Goal: Task Accomplishment & Management: Manage account settings

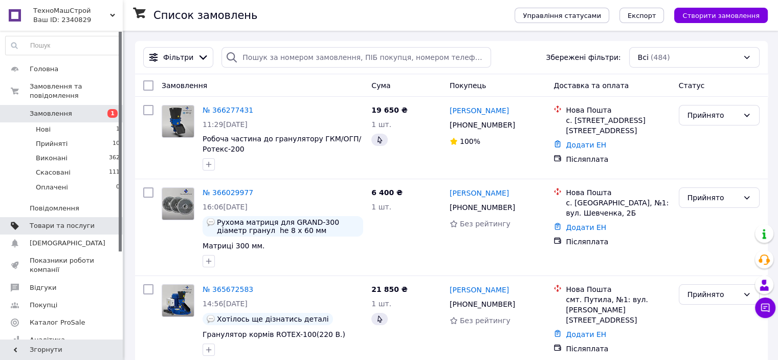
click at [51, 221] on span "Товари та послуги" at bounding box center [62, 225] width 65 height 9
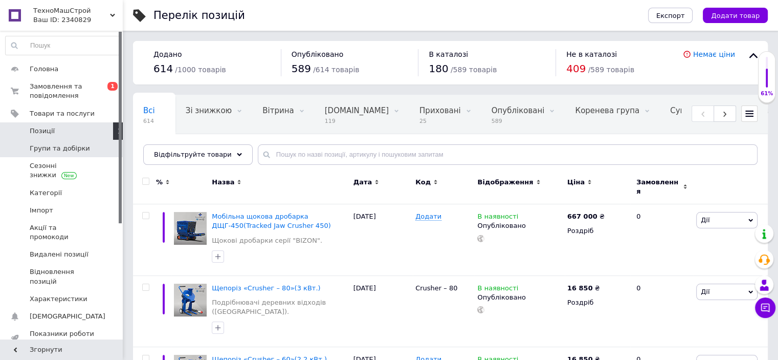
click at [55, 149] on span "Групи та добірки" at bounding box center [60, 148] width 60 height 9
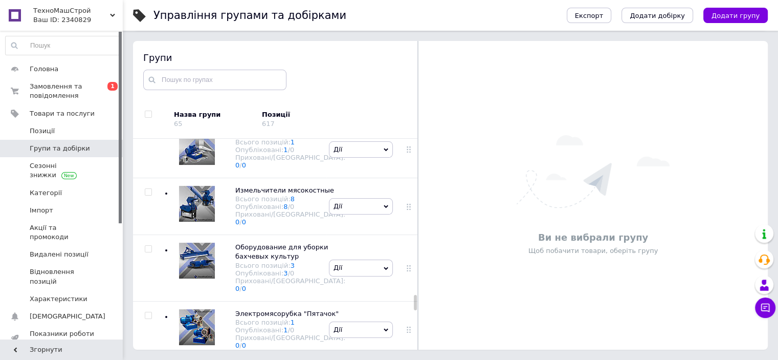
scroll to position [3223, 0]
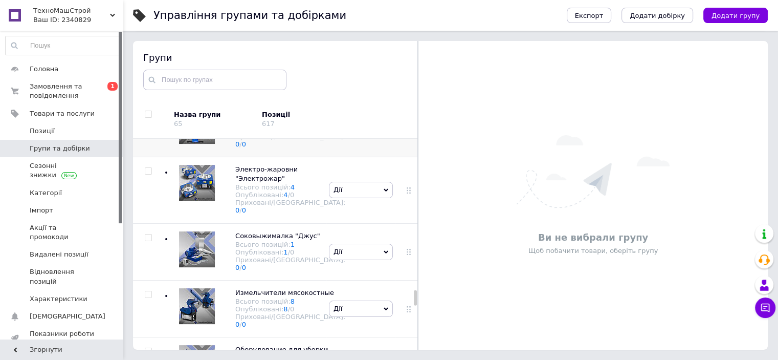
click at [406, 131] on icon at bounding box center [409, 128] width 6 height 6
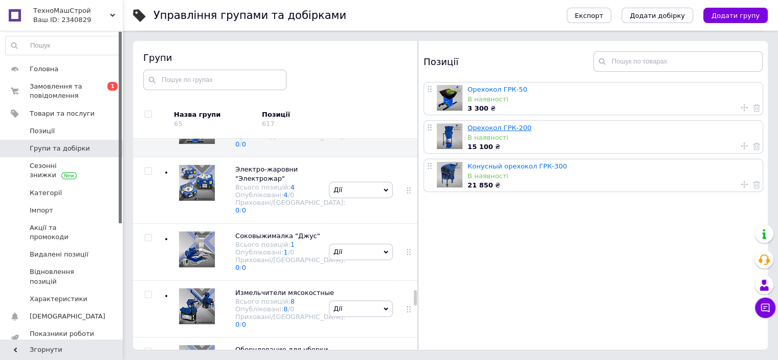
click at [505, 128] on link "Орехокол ГРК-200" at bounding box center [500, 128] width 64 height 8
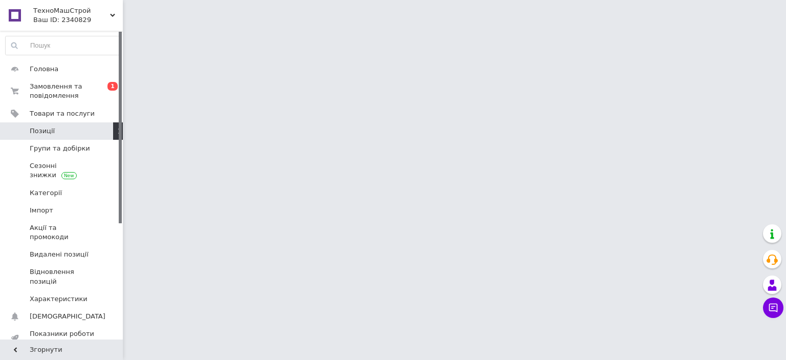
click at [505, 26] on html "ТехноМашСтрой Ваш ID: 2340829 Сайт ТехноМашСтрой Кабінет покупця Перевірити ста…" at bounding box center [393, 13] width 786 height 26
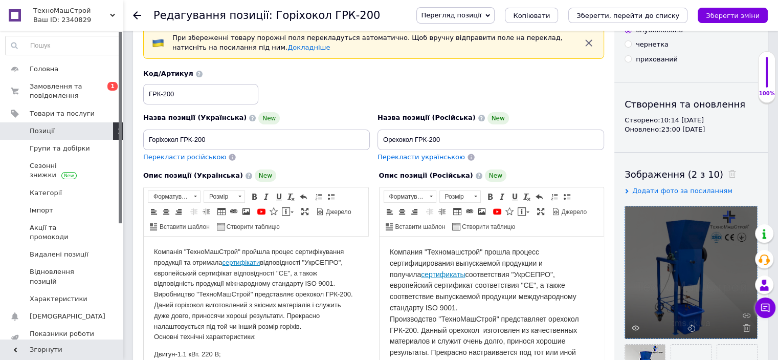
scroll to position [153, 0]
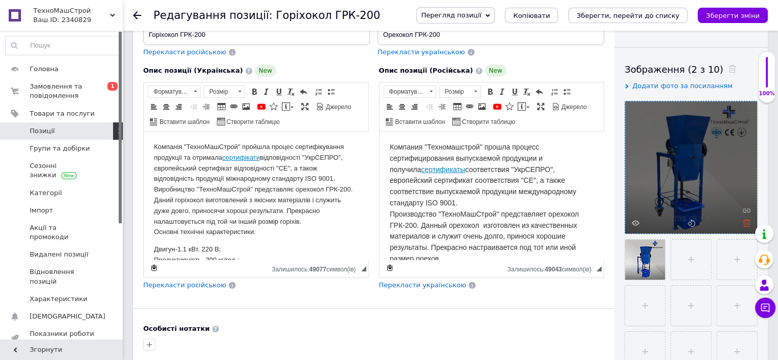
click at [747, 223] on icon at bounding box center [747, 223] width 8 height 8
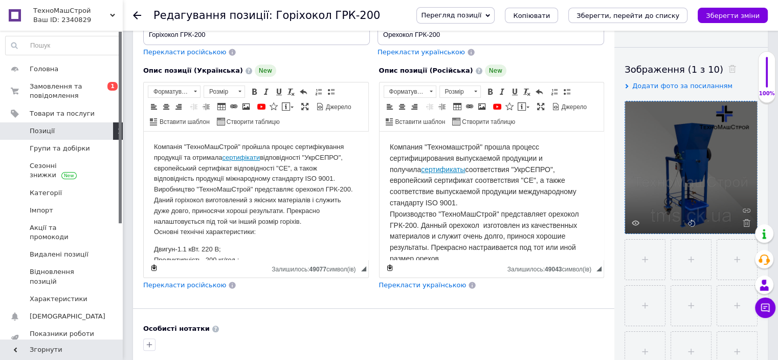
click at [747, 223] on icon at bounding box center [747, 223] width 8 height 8
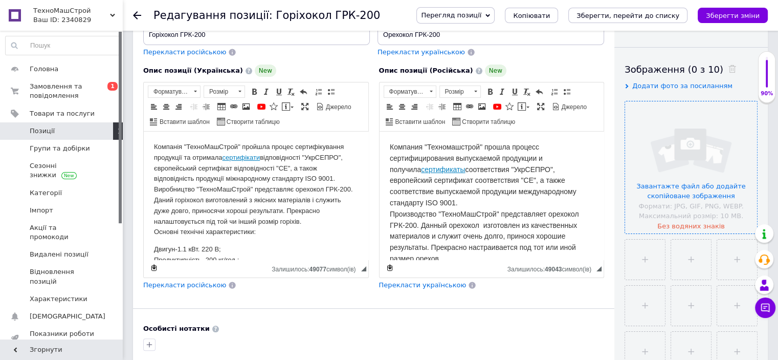
click at [699, 171] on input "file" at bounding box center [691, 167] width 132 height 132
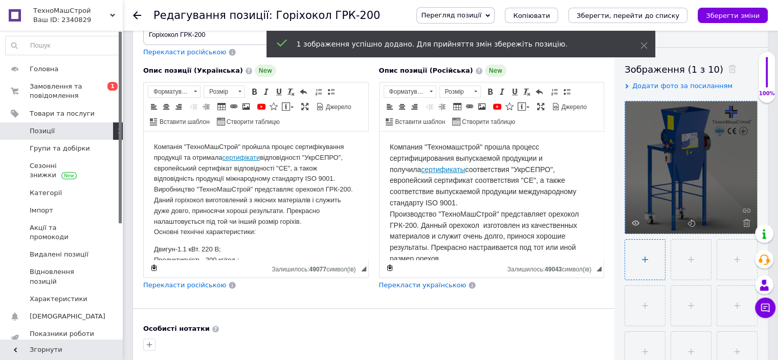
click at [651, 257] on input "file" at bounding box center [645, 259] width 40 height 40
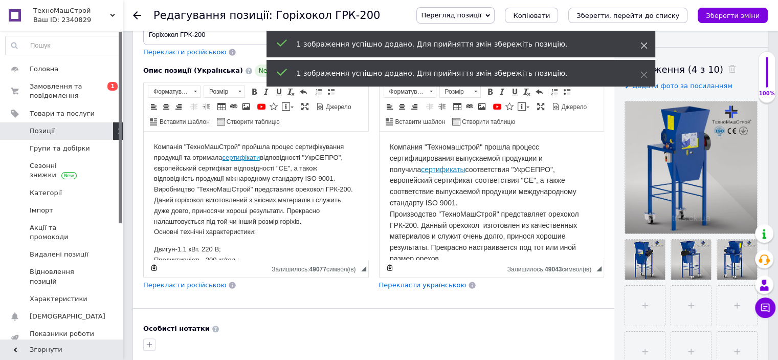
click at [645, 45] on icon at bounding box center [644, 45] width 7 height 7
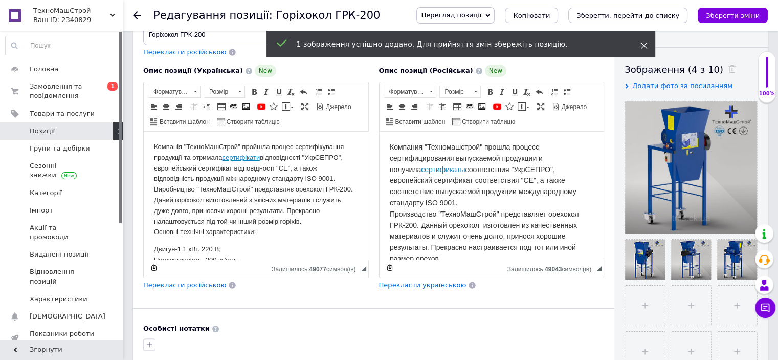
click at [644, 46] on use at bounding box center [644, 45] width 7 height 7
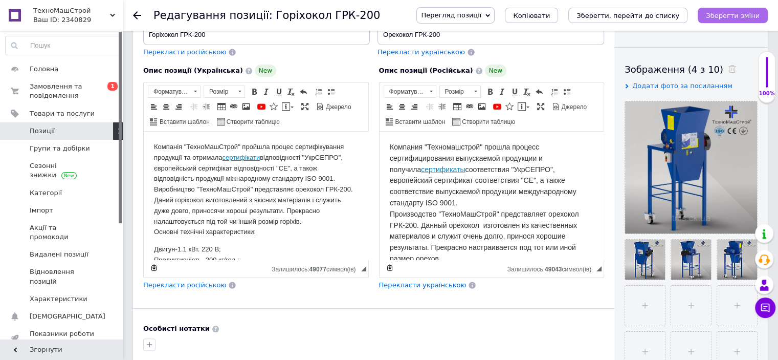
click at [737, 13] on icon "Зберегти зміни" at bounding box center [733, 16] width 54 height 8
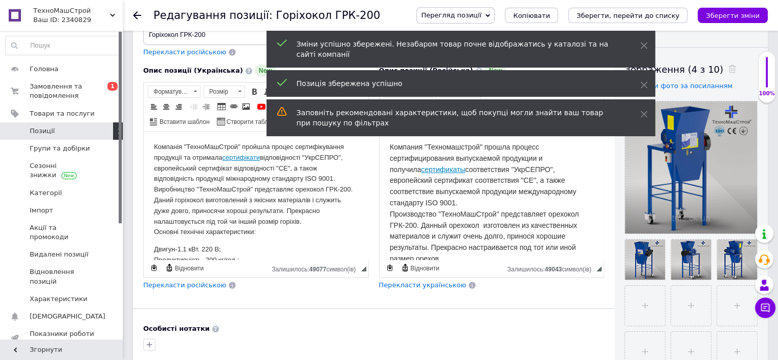
click at [135, 13] on icon at bounding box center [137, 15] width 8 height 8
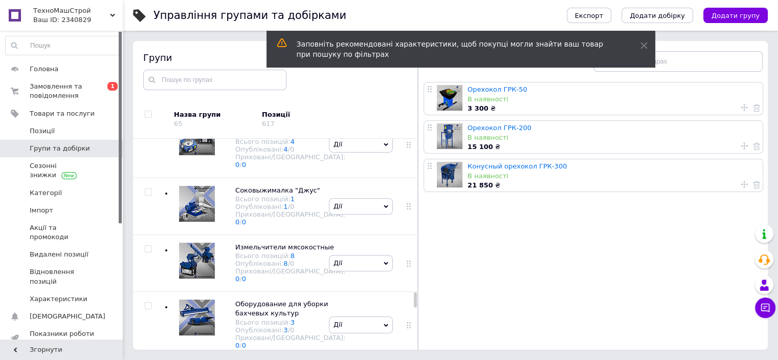
scroll to position [3272, 0]
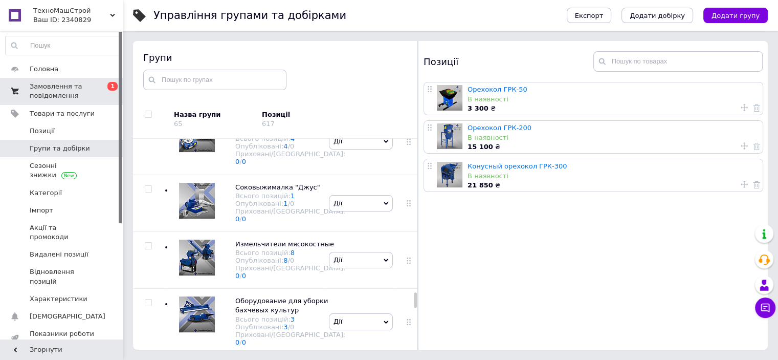
click at [74, 85] on span "Замовлення та повідомлення" at bounding box center [62, 91] width 65 height 18
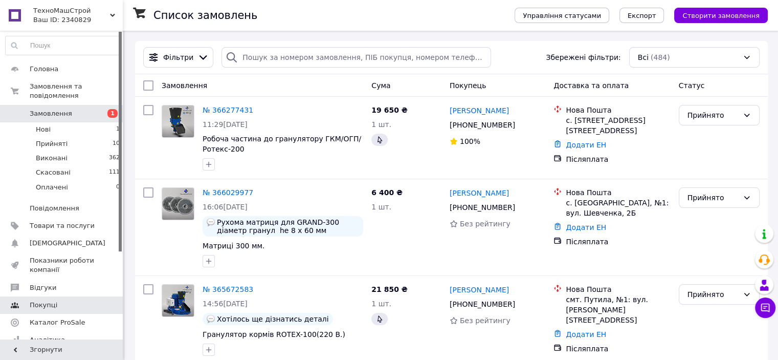
click at [45, 283] on span "Відгуки" at bounding box center [43, 287] width 27 height 9
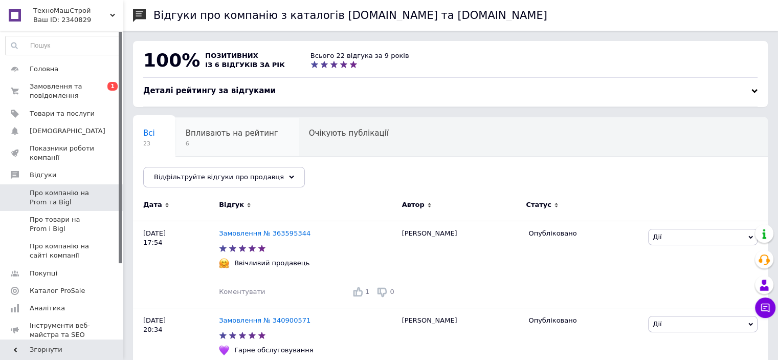
click at [208, 132] on span "Впливають на рейтинг" at bounding box center [232, 132] width 93 height 9
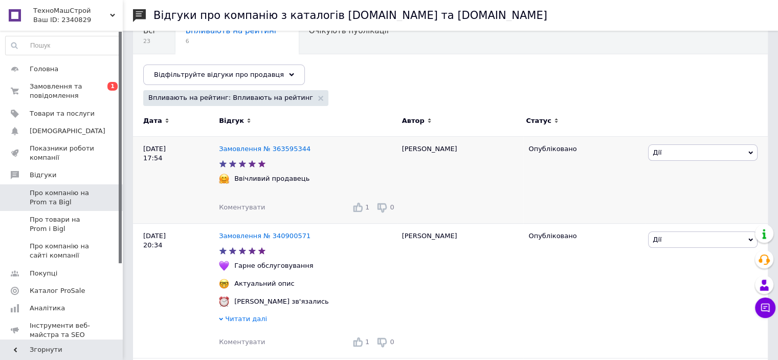
scroll to position [51, 0]
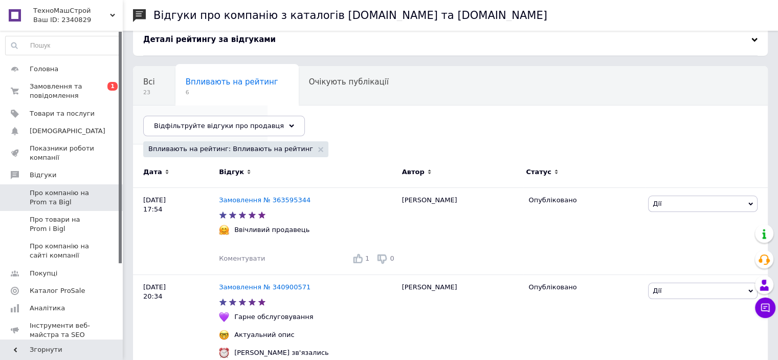
click at [247, 116] on span "Опубліковані без комен..." at bounding box center [195, 120] width 104 height 9
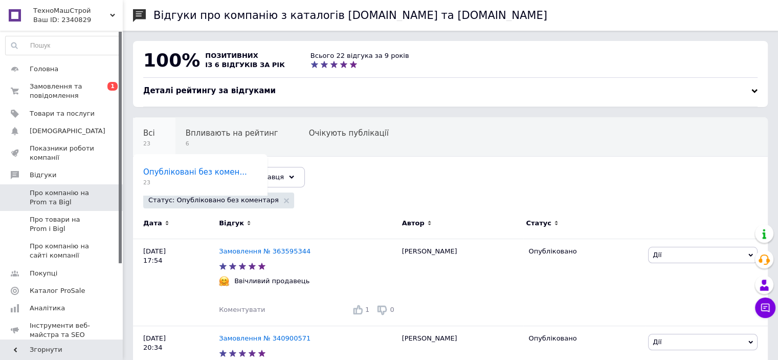
click at [148, 135] on span "Всі" at bounding box center [149, 132] width 12 height 9
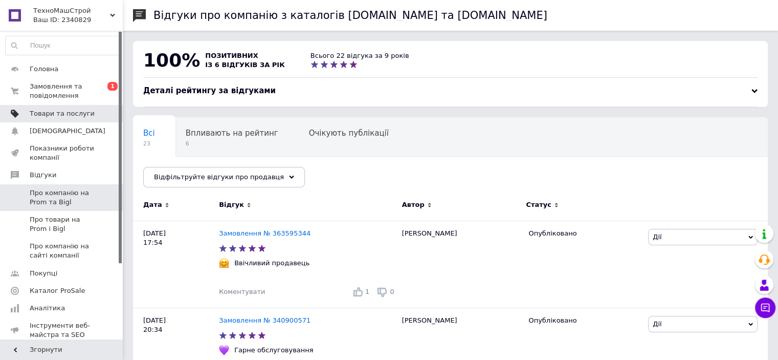
click at [55, 113] on span "Товари та послуги" at bounding box center [62, 113] width 65 height 9
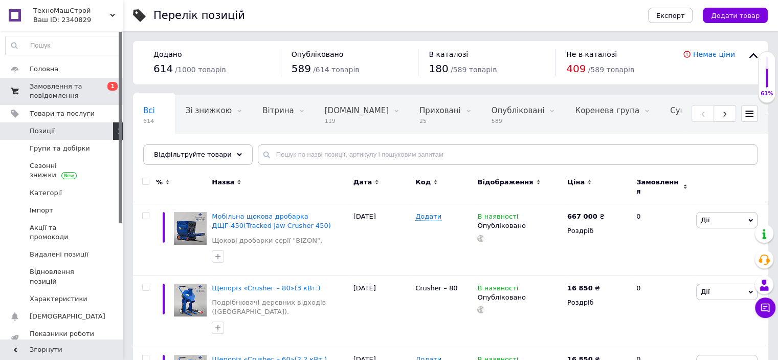
click at [103, 84] on span "0 1" at bounding box center [109, 91] width 28 height 18
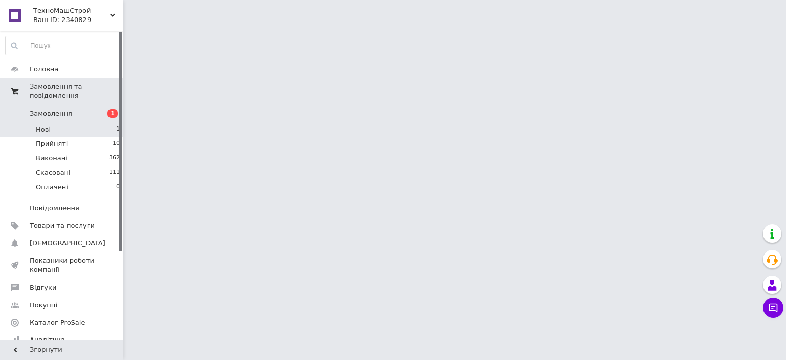
click at [104, 122] on li "Нові 1" at bounding box center [63, 129] width 126 height 14
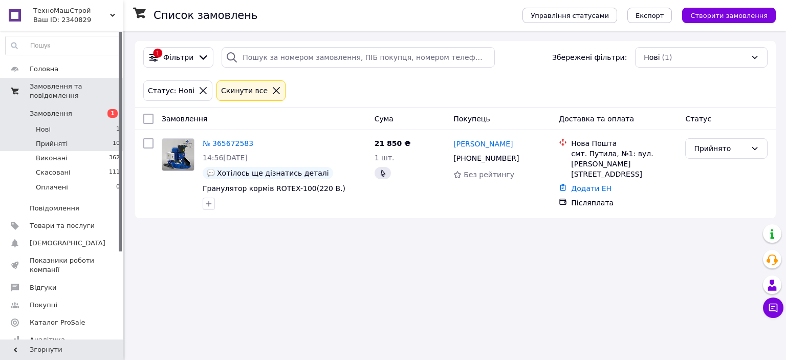
click at [98, 137] on li "Прийняті 10" at bounding box center [63, 144] width 126 height 14
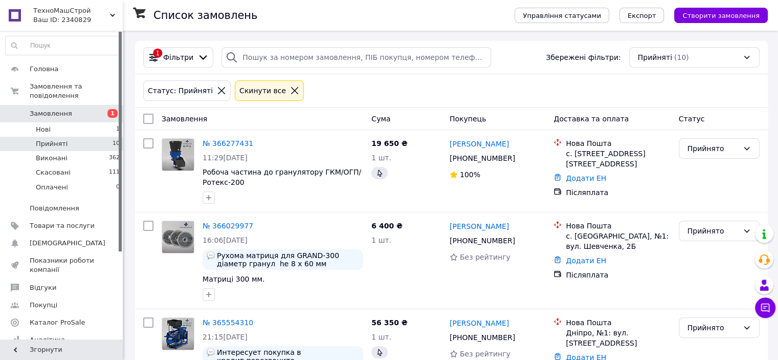
click at [291, 90] on icon at bounding box center [294, 90] width 7 height 7
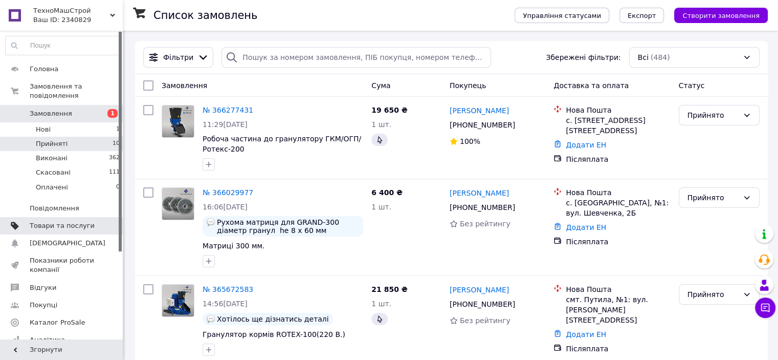
click at [54, 221] on span "Товари та послуги" at bounding box center [62, 225] width 65 height 9
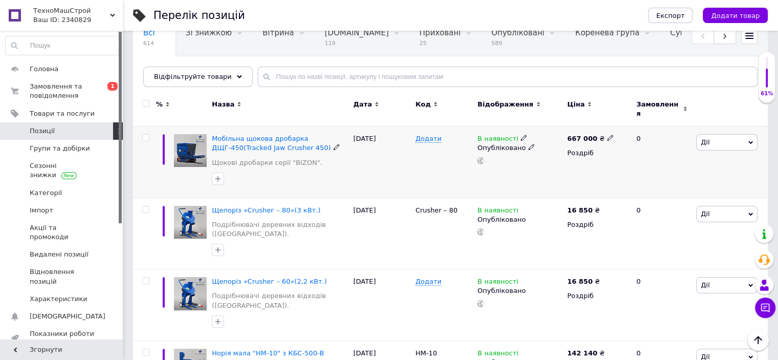
scroll to position [153, 0]
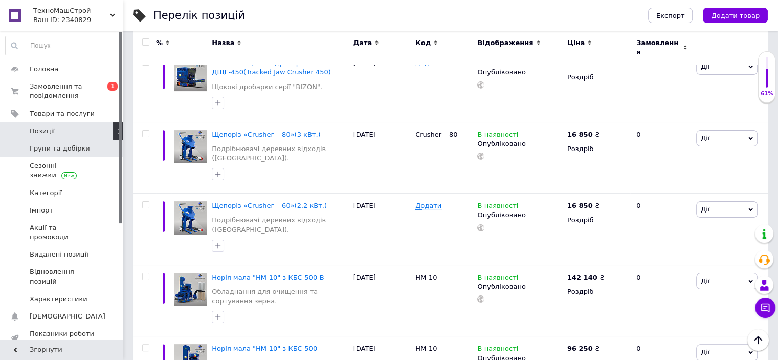
click at [51, 147] on span "Групи та добірки" at bounding box center [60, 148] width 60 height 9
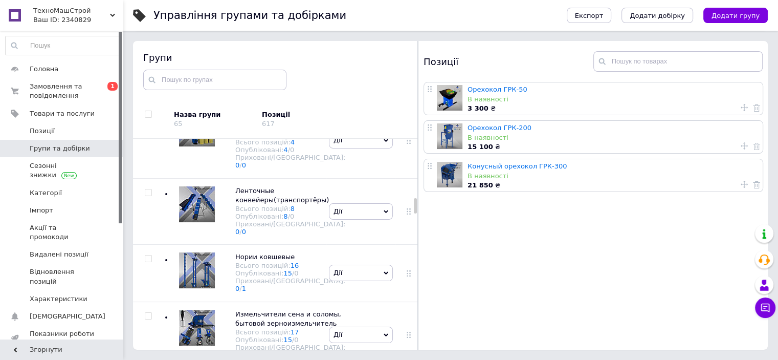
scroll to position [1267, 0]
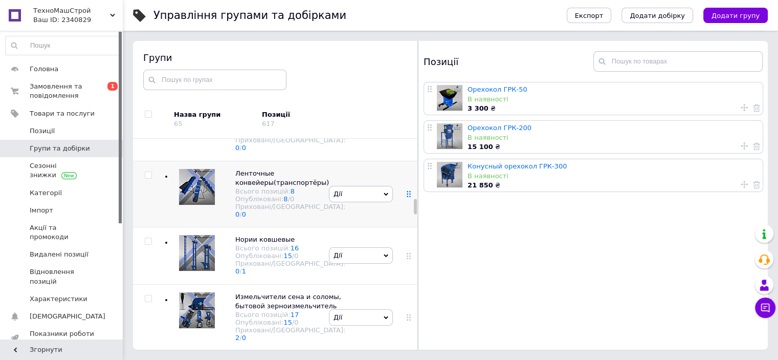
click at [407, 197] on icon at bounding box center [409, 194] width 6 height 6
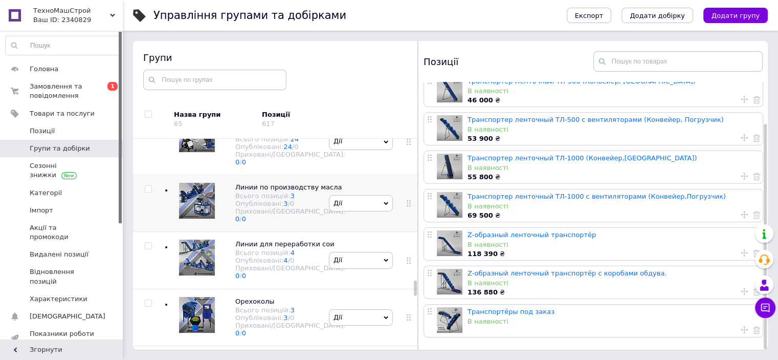
scroll to position [2984, 0]
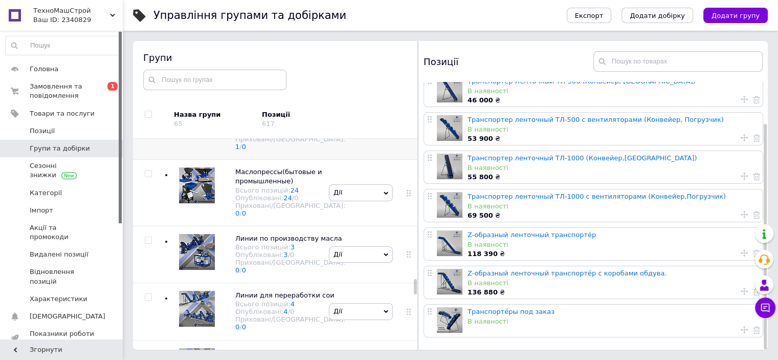
click at [406, 129] on icon at bounding box center [409, 126] width 6 height 6
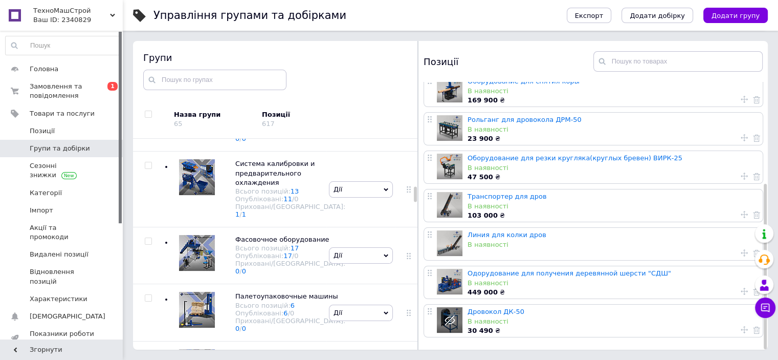
scroll to position [988, 0]
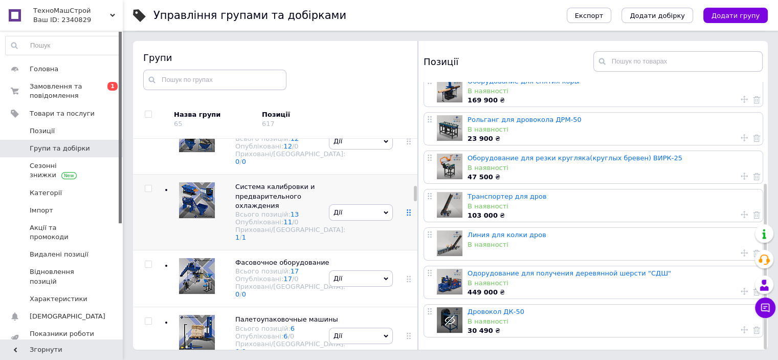
click at [406, 215] on icon at bounding box center [409, 212] width 6 height 6
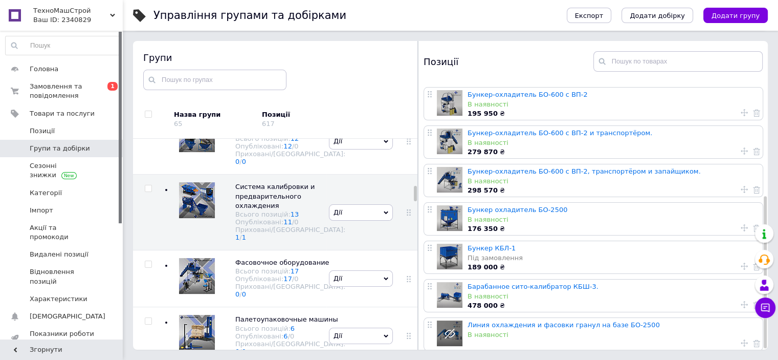
scroll to position [203, 0]
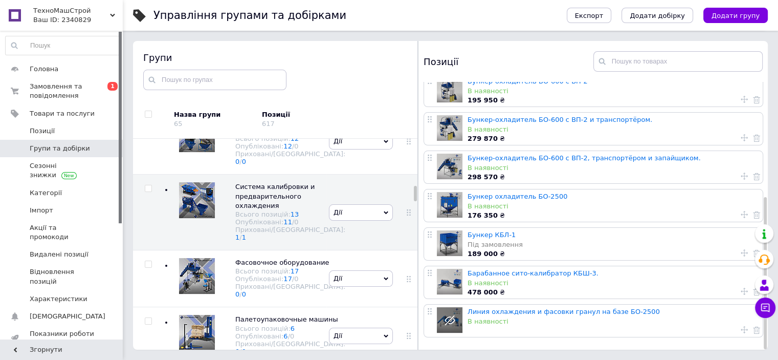
click at [499, 270] on link "Барабанное сито-калибратор КБШ-3." at bounding box center [533, 273] width 131 height 8
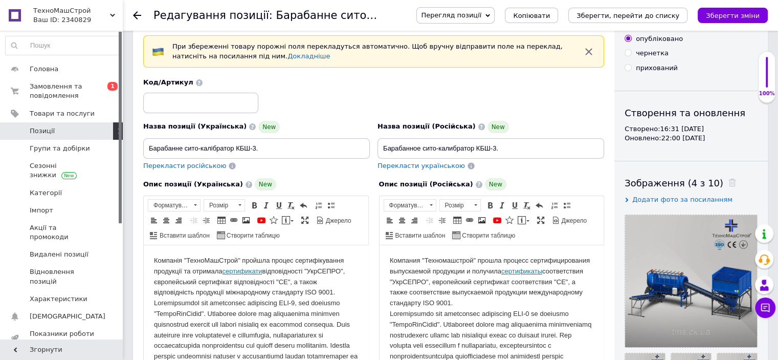
scroll to position [102, 0]
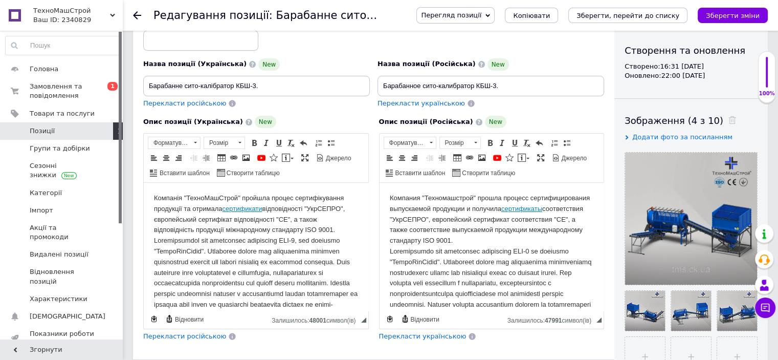
click at [137, 14] on icon at bounding box center [137, 15] width 8 height 8
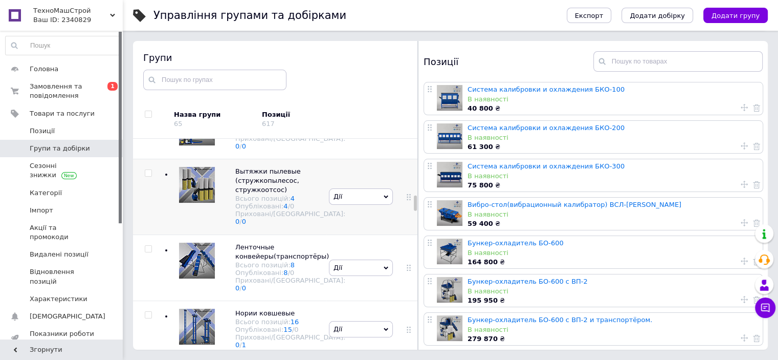
scroll to position [1296, 0]
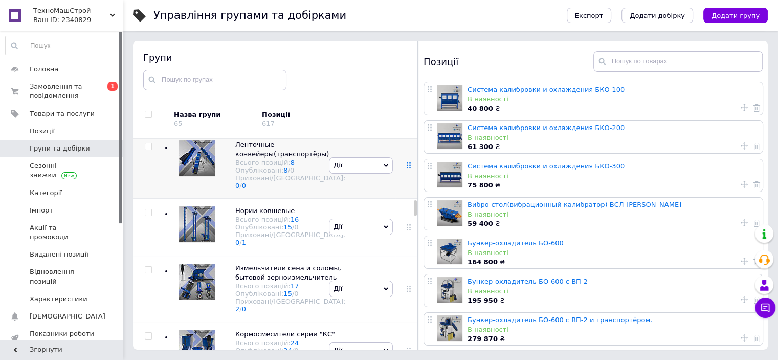
click at [406, 168] on icon at bounding box center [409, 165] width 6 height 6
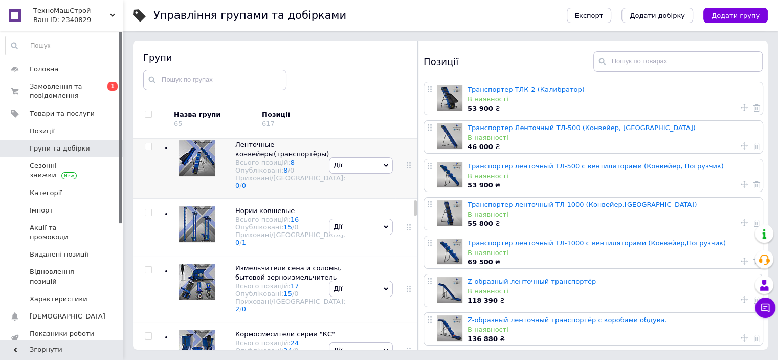
click at [384, 167] on icon at bounding box center [386, 165] width 5 height 3
click at [354, 263] on li "Додати товар" at bounding box center [361, 256] width 63 height 14
